Goal: Task Accomplishment & Management: Manage account settings

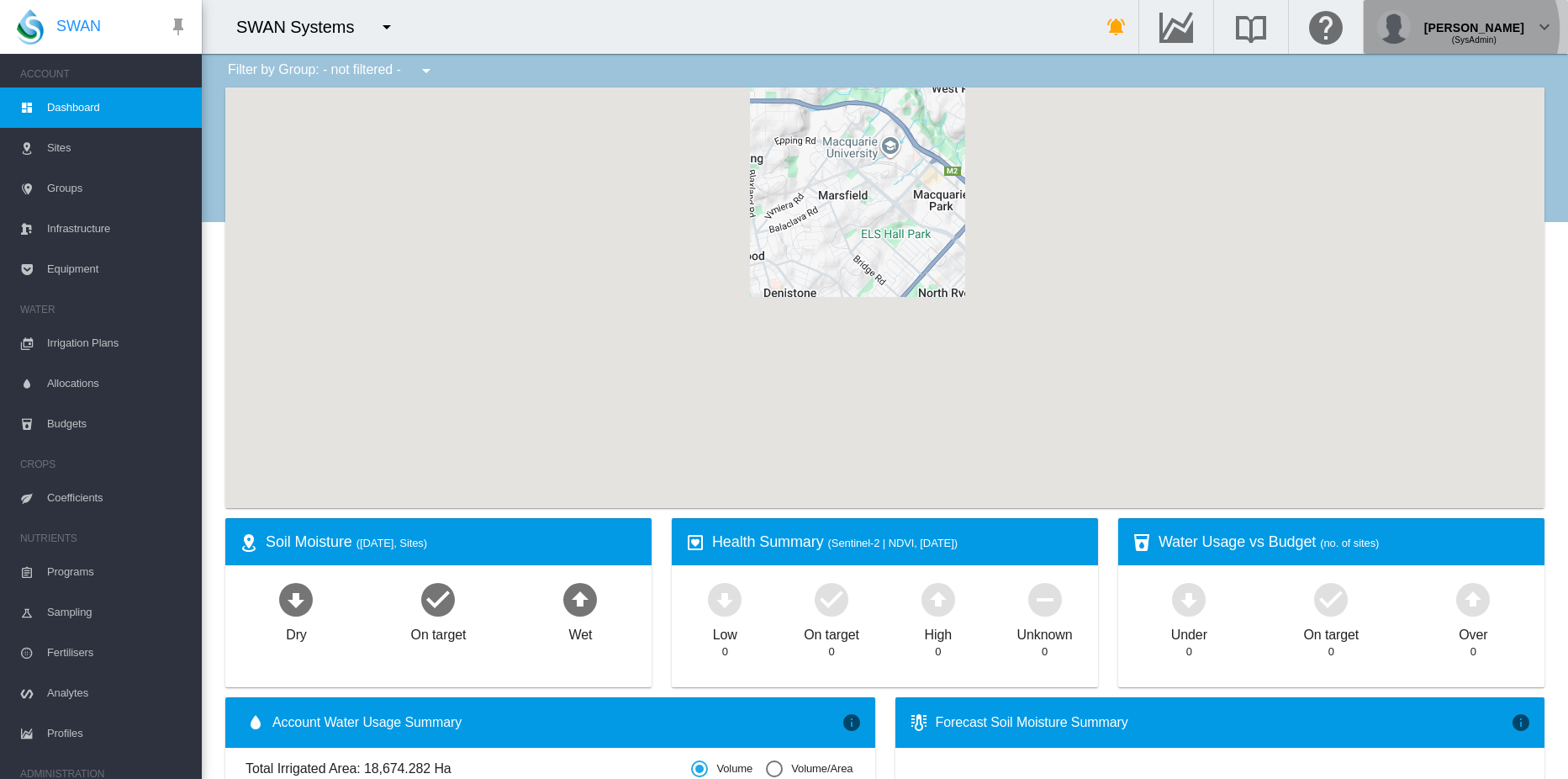
click at [1503, 30] on div "(SysAdmin)" at bounding box center [1474, 34] width 100 height 16
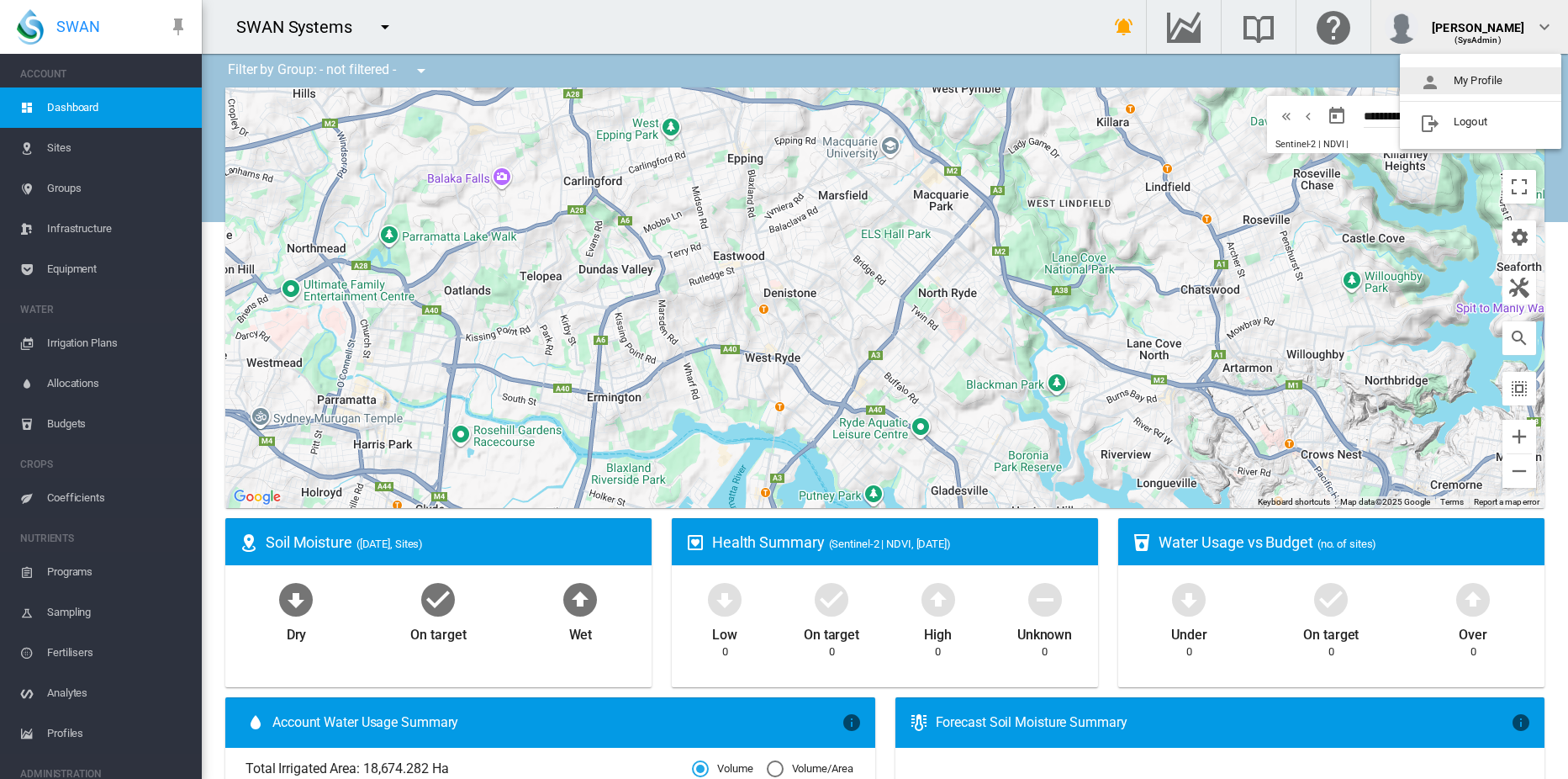
click at [1466, 82] on button "My Profile" at bounding box center [1481, 81] width 161 height 27
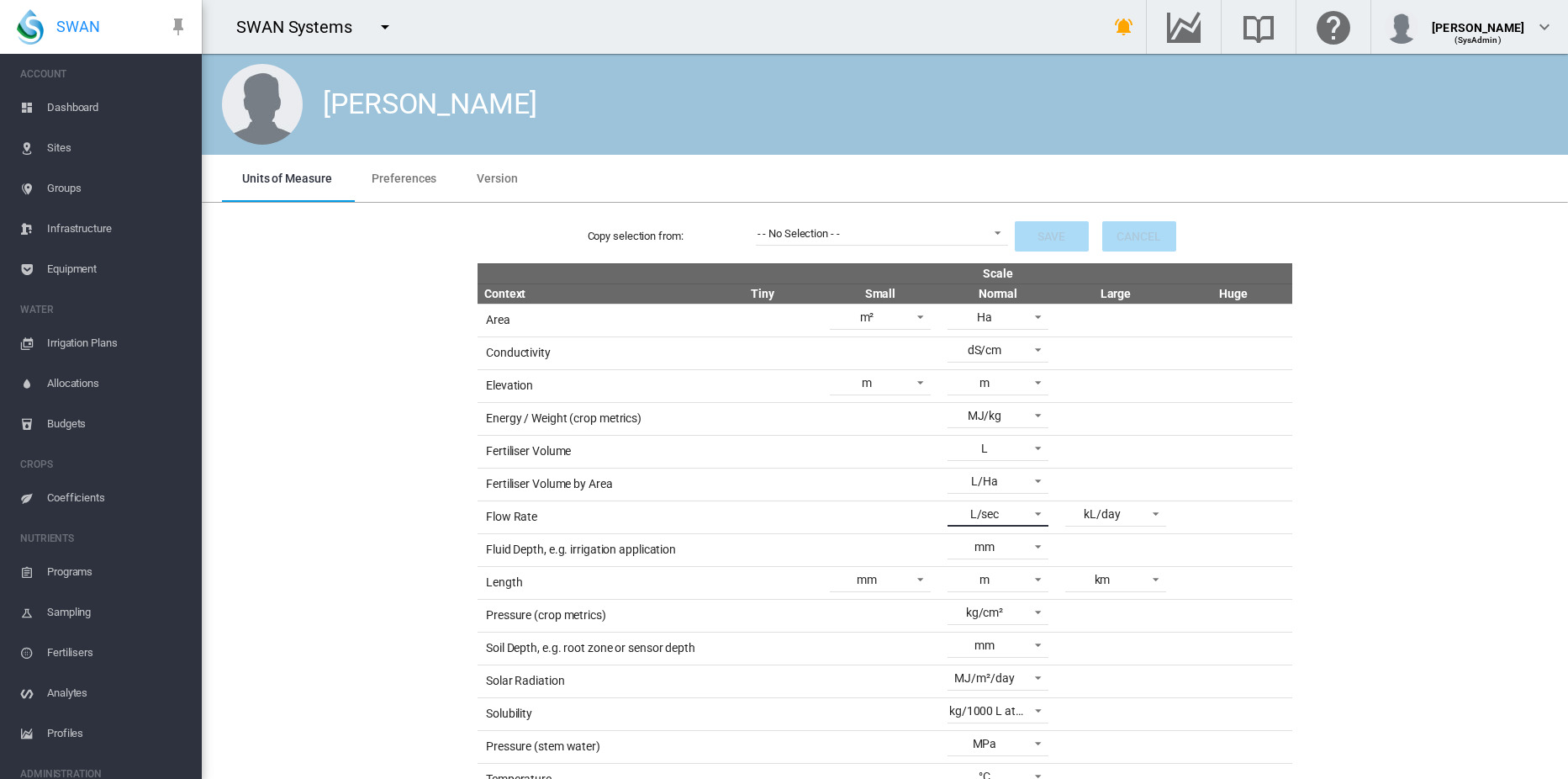
click at [1031, 516] on span at bounding box center [1033, 512] width 20 height 15
click at [1140, 512] on md-backdrop at bounding box center [784, 389] width 1568 height 779
click at [1141, 512] on span at bounding box center [1151, 512] width 20 height 15
click at [1023, 517] on md-backdrop at bounding box center [784, 389] width 1568 height 779
click at [1023, 517] on span at bounding box center [1033, 512] width 20 height 15
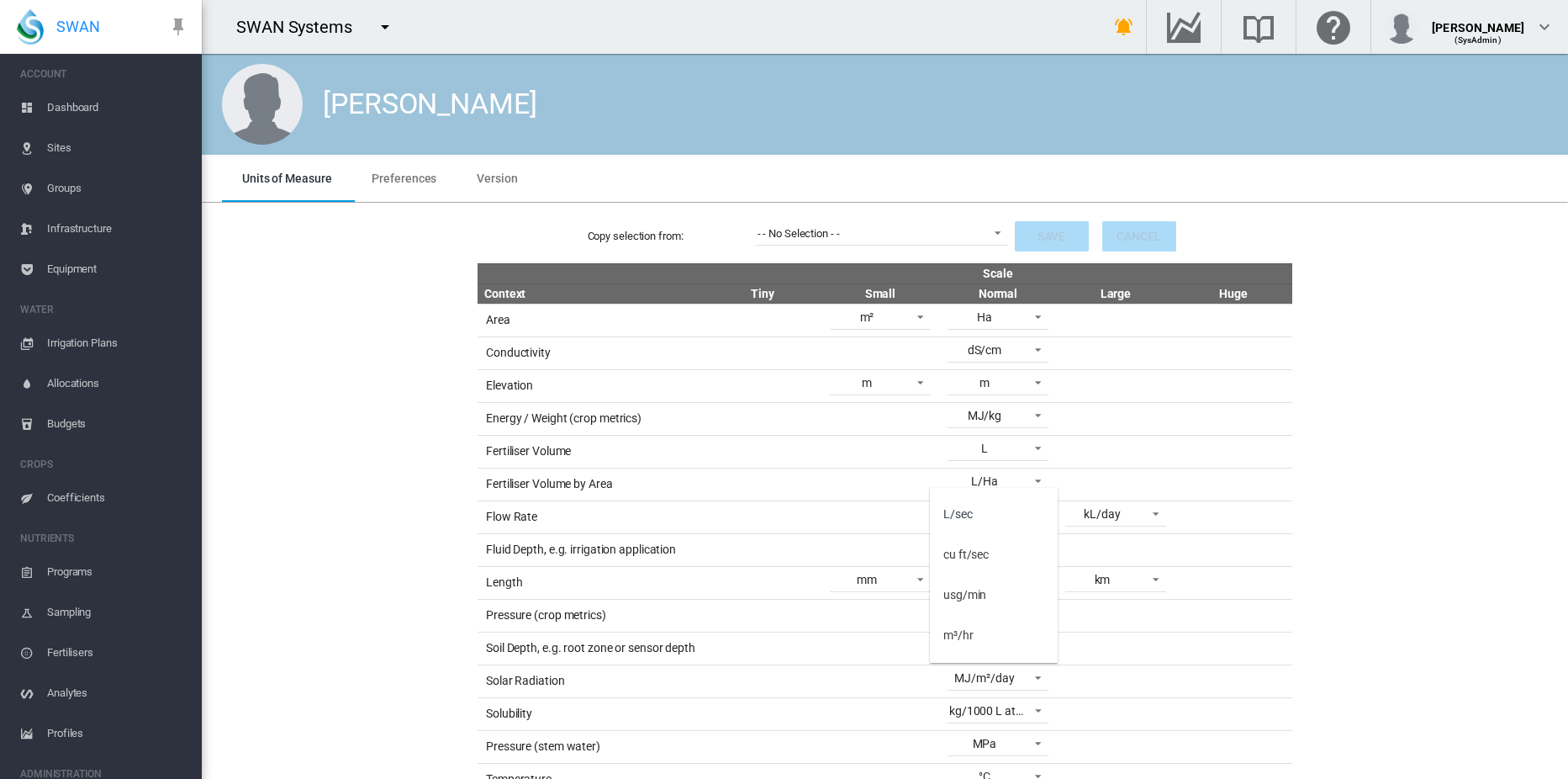
click at [860, 515] on md-backdrop at bounding box center [784, 389] width 1568 height 779
click at [401, 456] on div "Copy selection from: - - No Selection - - - - No Selection - - Default metric u…" at bounding box center [885, 618] width 1353 height 816
